Goal: Navigation & Orientation: Find specific page/section

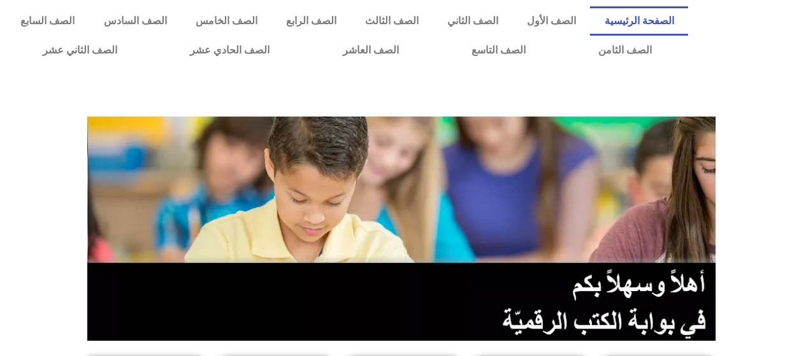
scroll to position [233, 0]
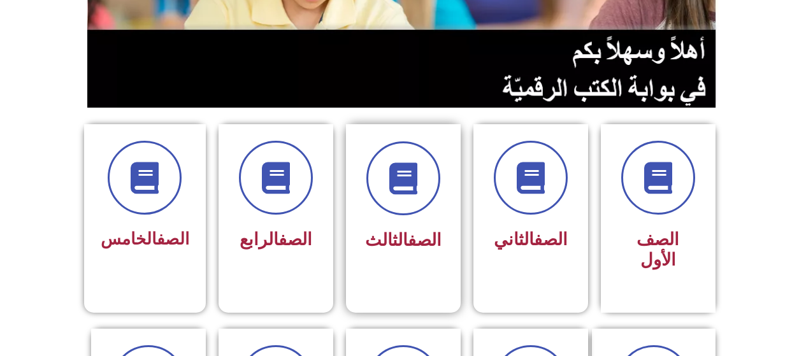
click at [365, 253] on div "الصف الثالث" at bounding box center [403, 241] width 80 height 32
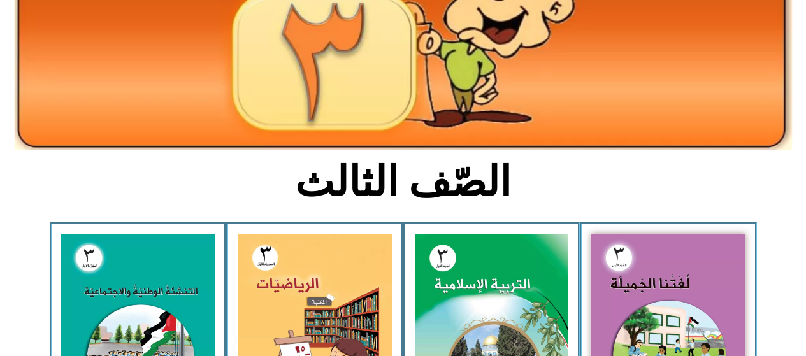
scroll to position [182, 0]
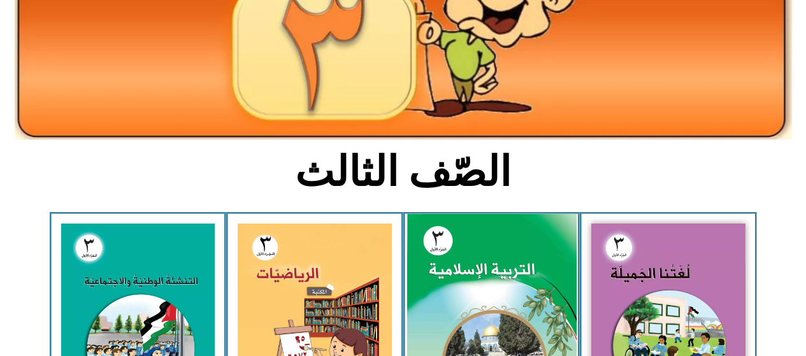
click at [434, 283] on img at bounding box center [490, 319] width 169 height 211
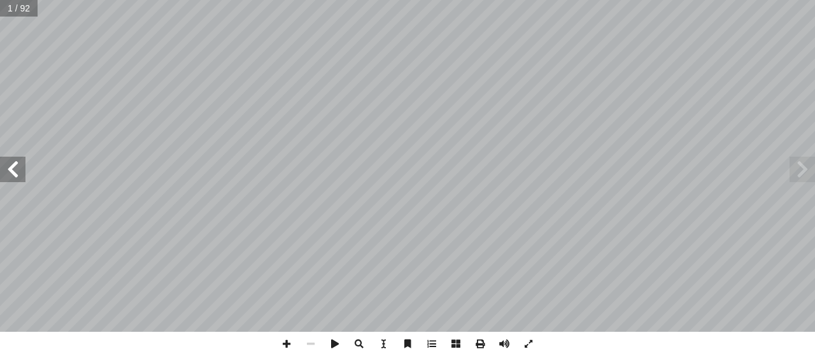
click at [13, 174] on span at bounding box center [12, 169] width 25 height 25
click at [13, 167] on span at bounding box center [12, 169] width 25 height 25
click at [9, 167] on span at bounding box center [12, 169] width 25 height 25
click at [16, 174] on span at bounding box center [12, 169] width 25 height 25
click at [14, 174] on span at bounding box center [12, 169] width 25 height 25
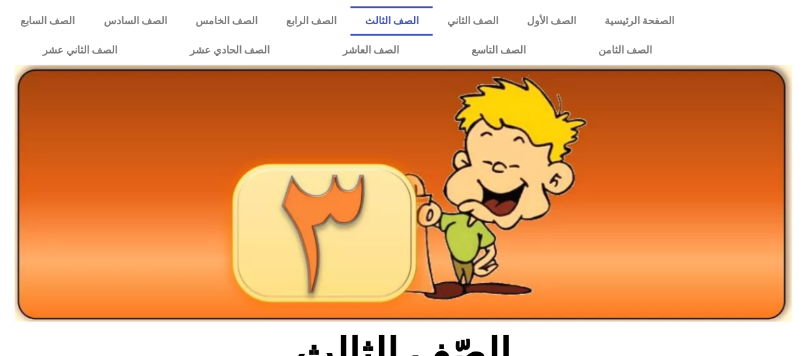
scroll to position [280, 0]
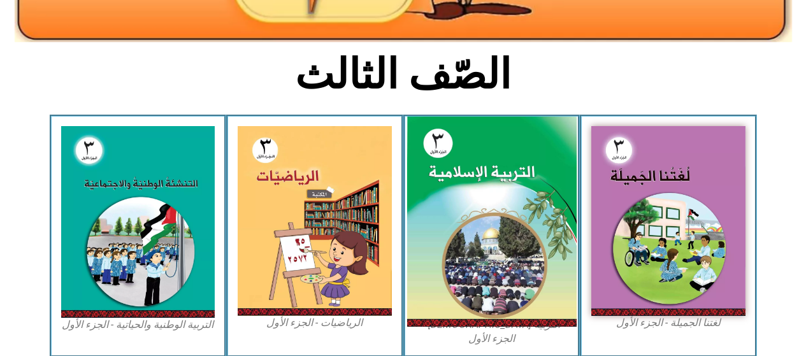
click at [448, 285] on img at bounding box center [490, 222] width 169 height 211
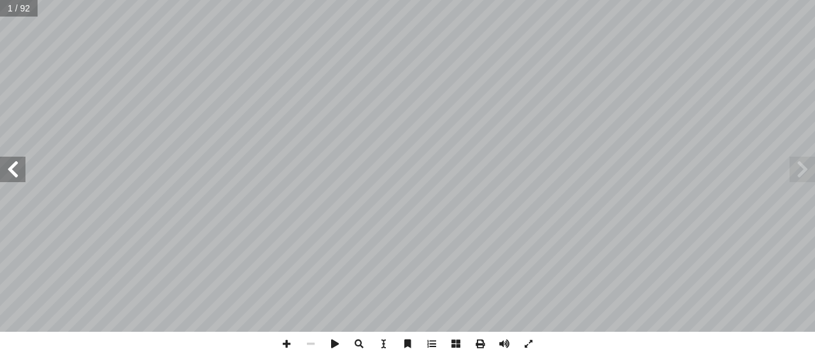
click at [15, 169] on span at bounding box center [12, 169] width 25 height 25
